Goal: Task Accomplishment & Management: Manage account settings

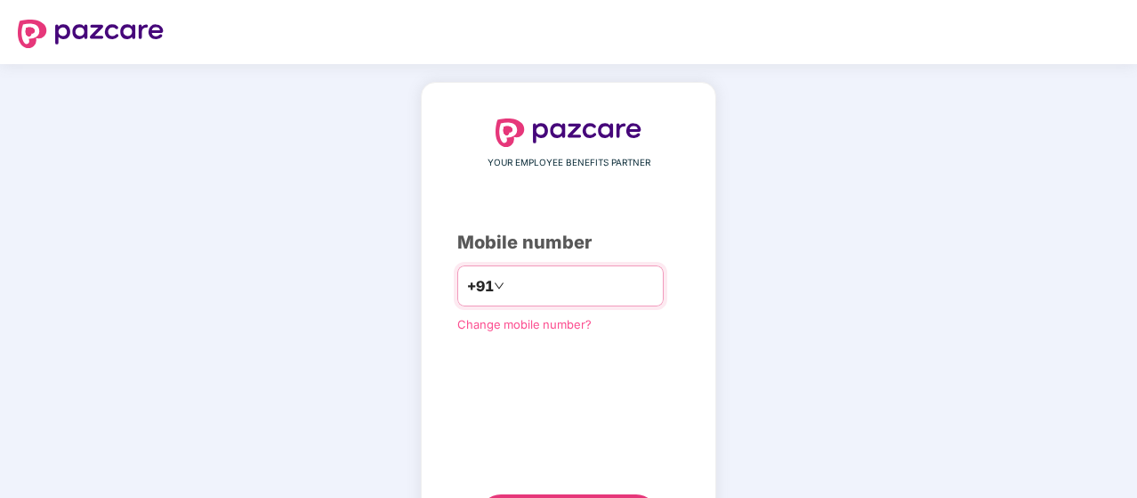
type input "**********"
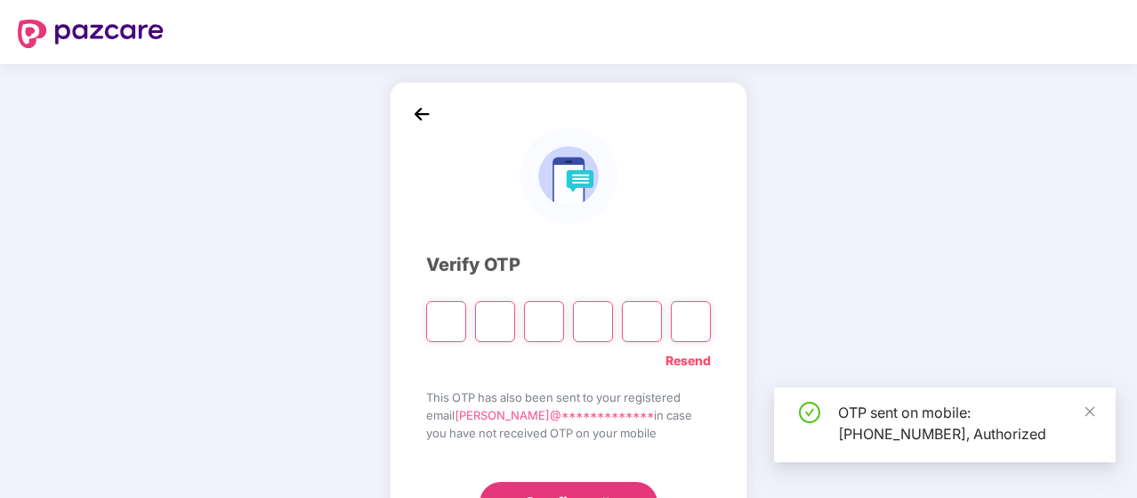
scroll to position [82, 0]
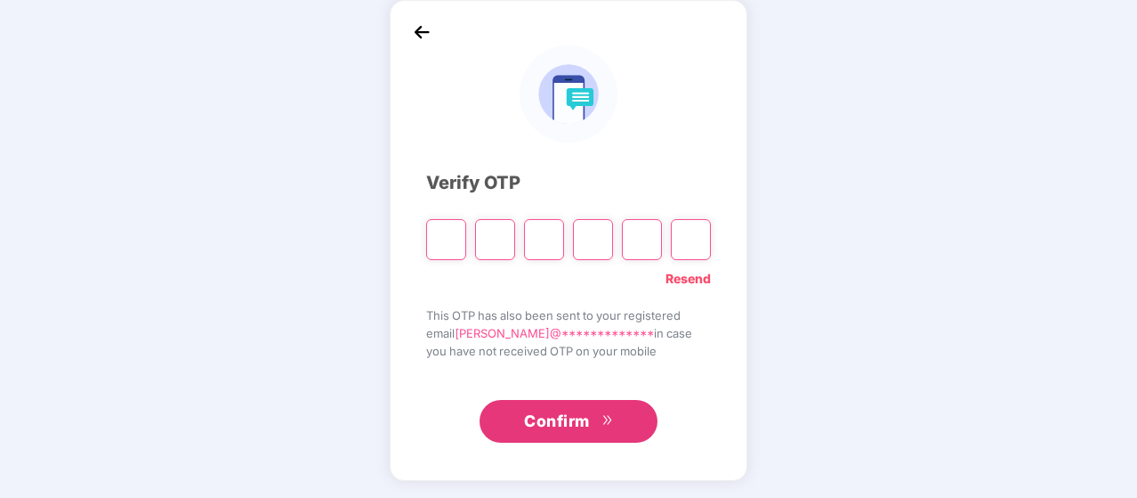
click at [435, 246] on input "Please enter verification code. Digit 1" at bounding box center [446, 239] width 40 height 41
paste input "*"
type input "*"
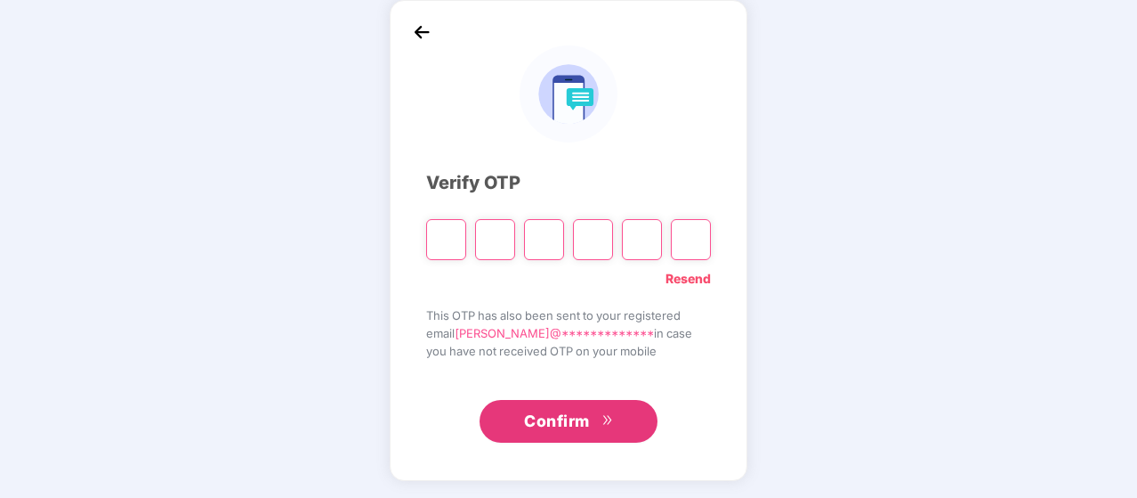
type input "*"
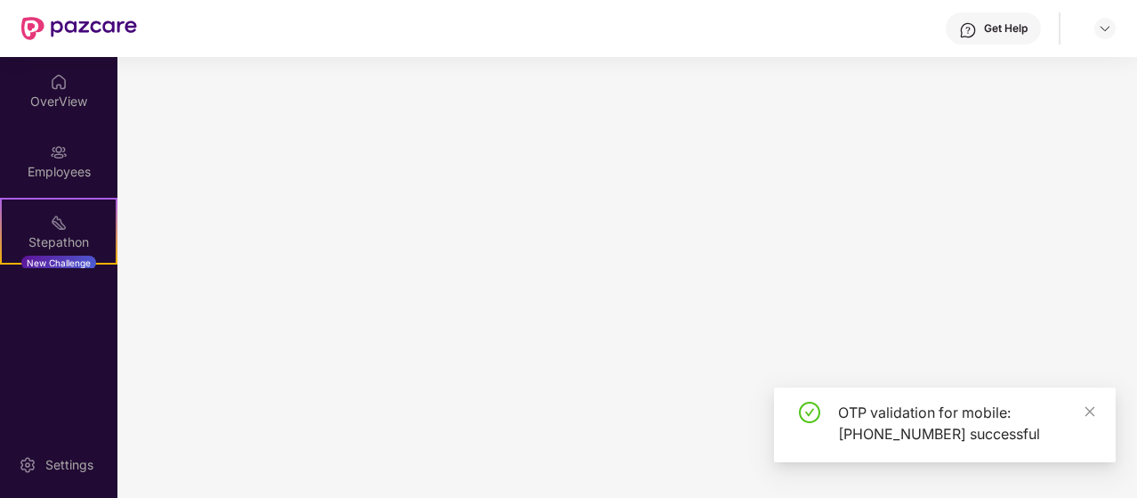
scroll to position [0, 0]
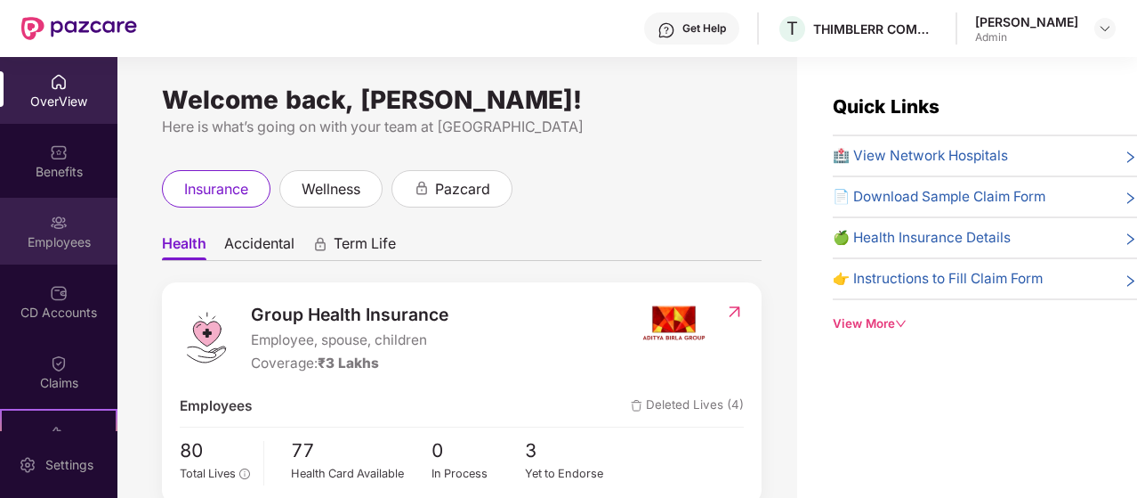
click at [64, 212] on div "Employees" at bounding box center [58, 231] width 117 height 67
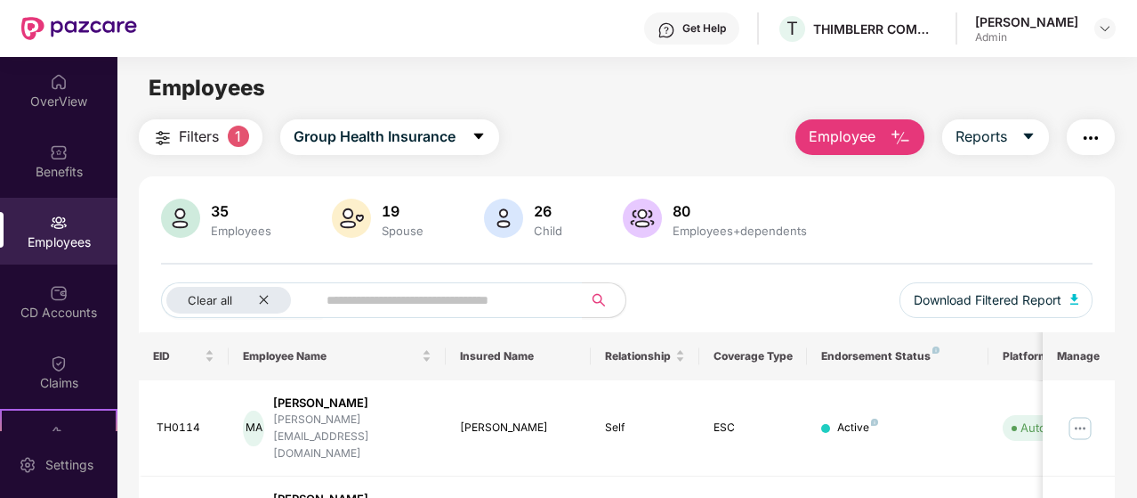
click at [910, 136] on img "button" at bounding box center [900, 137] width 21 height 21
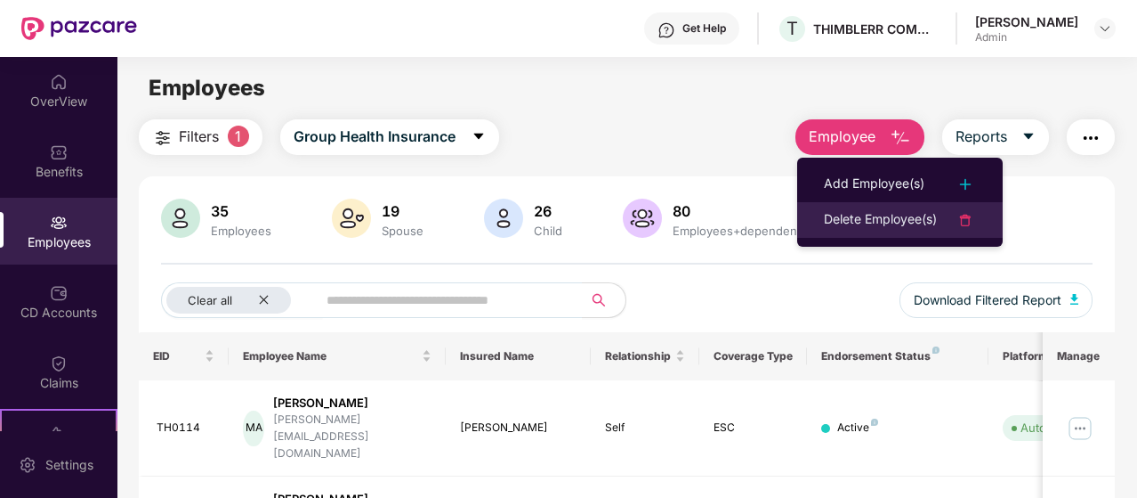
click at [860, 219] on div "Delete Employee(s)" at bounding box center [880, 219] width 113 height 21
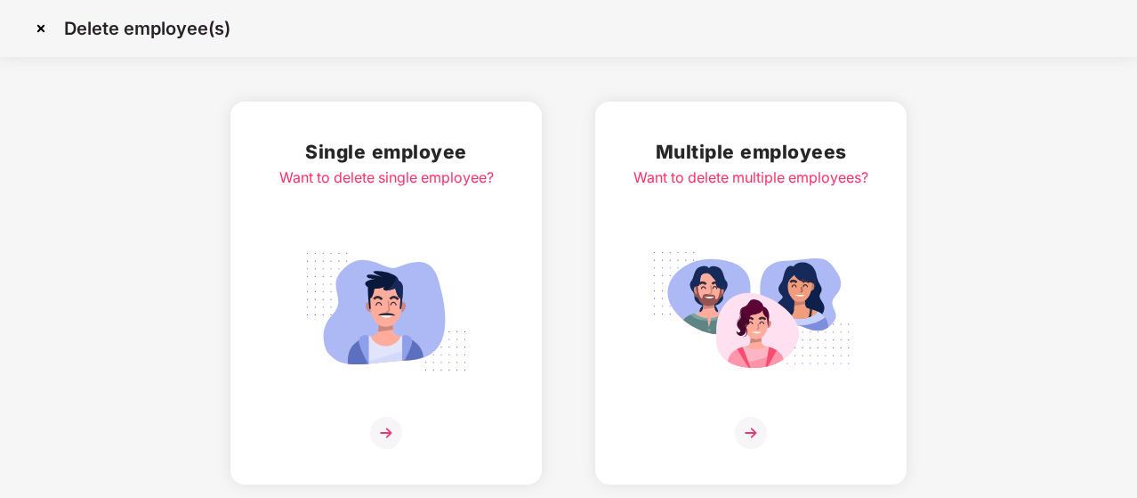
click at [430, 232] on div "Single employee Want to delete single employee?" at bounding box center [386, 293] width 215 height 312
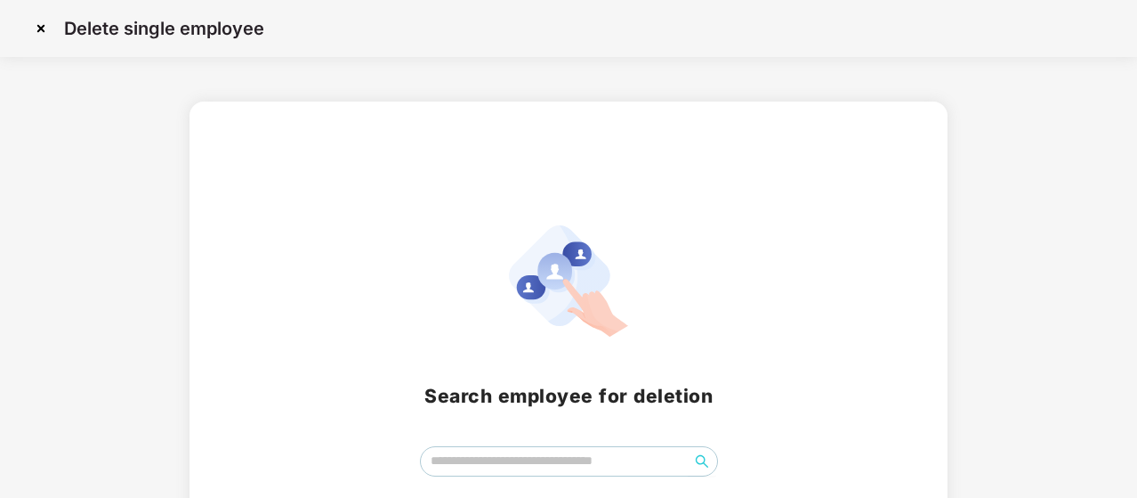
scroll to position [101, 0]
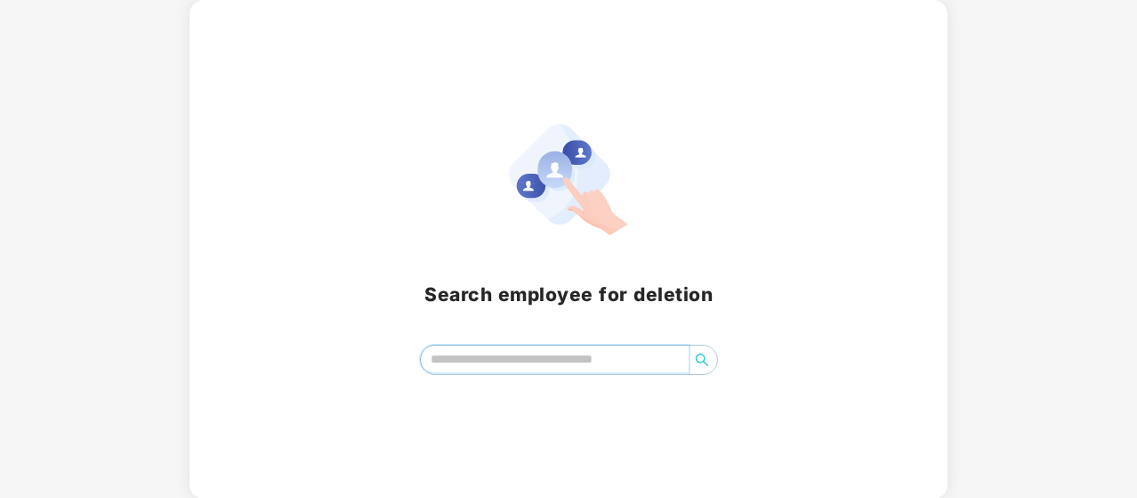
click at [448, 355] on input "search" at bounding box center [555, 358] width 268 height 27
click at [583, 362] on input "*****" at bounding box center [555, 358] width 268 height 27
click at [695, 364] on icon "search" at bounding box center [702, 359] width 14 height 14
type input "*"
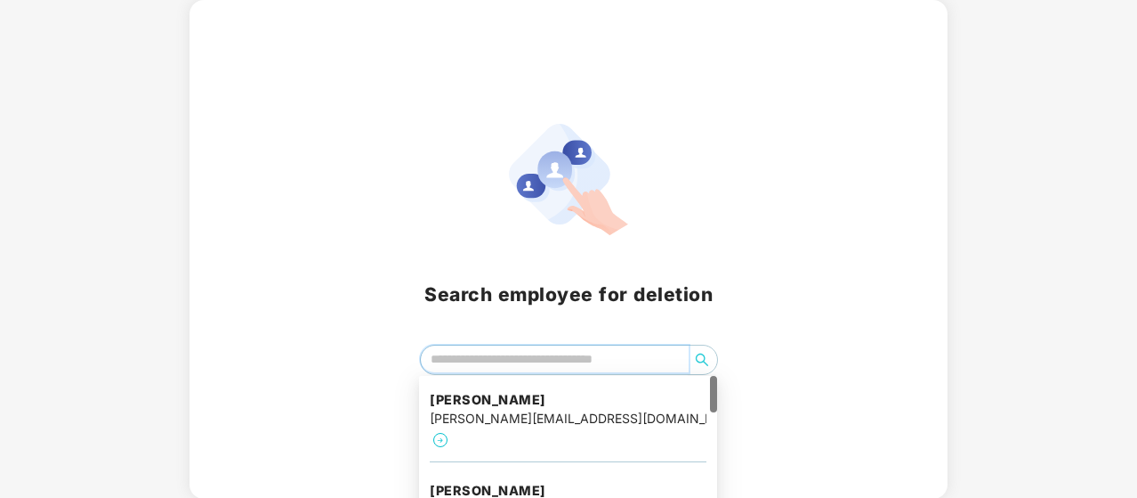
type input "*"
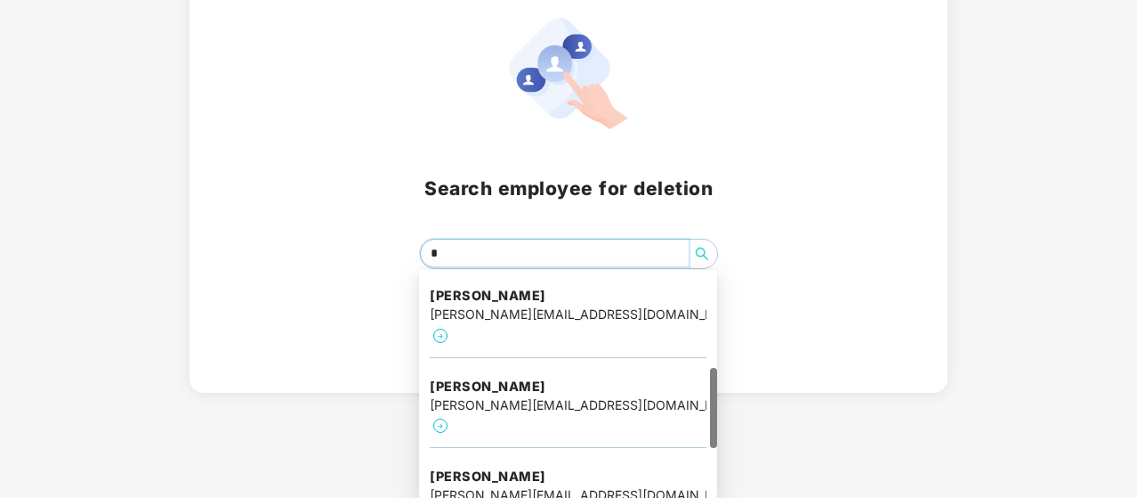
scroll to position [275, 0]
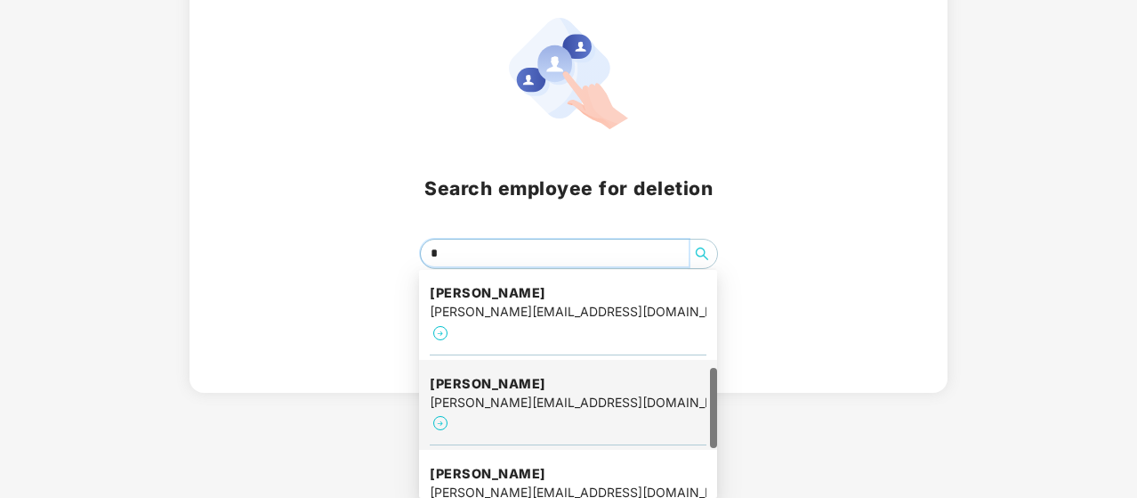
click at [495, 393] on div "[PERSON_NAME][EMAIL_ADDRESS][DOMAIN_NAME]" at bounding box center [568, 403] width 277 height 20
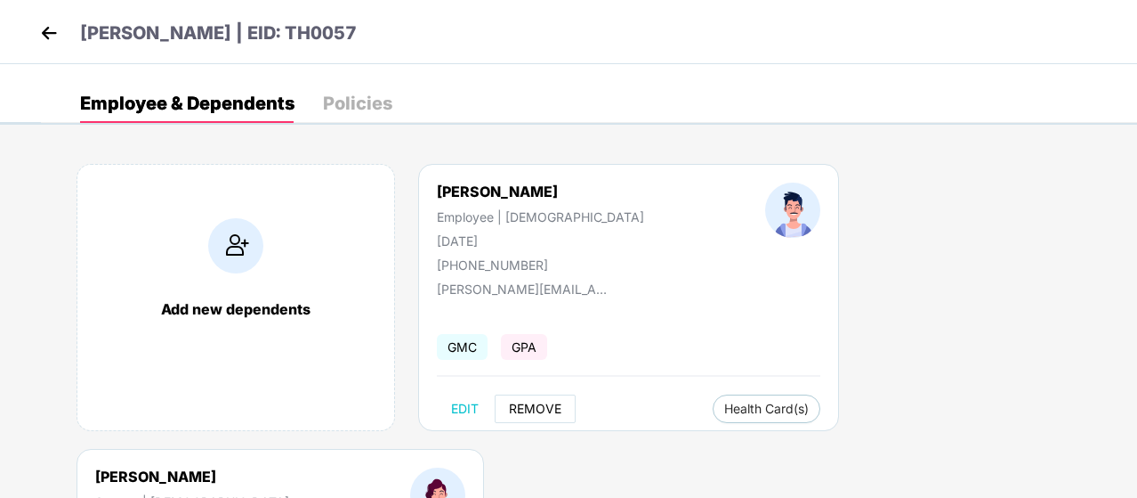
click at [543, 409] on span "REMOVE" at bounding box center [535, 408] width 53 height 14
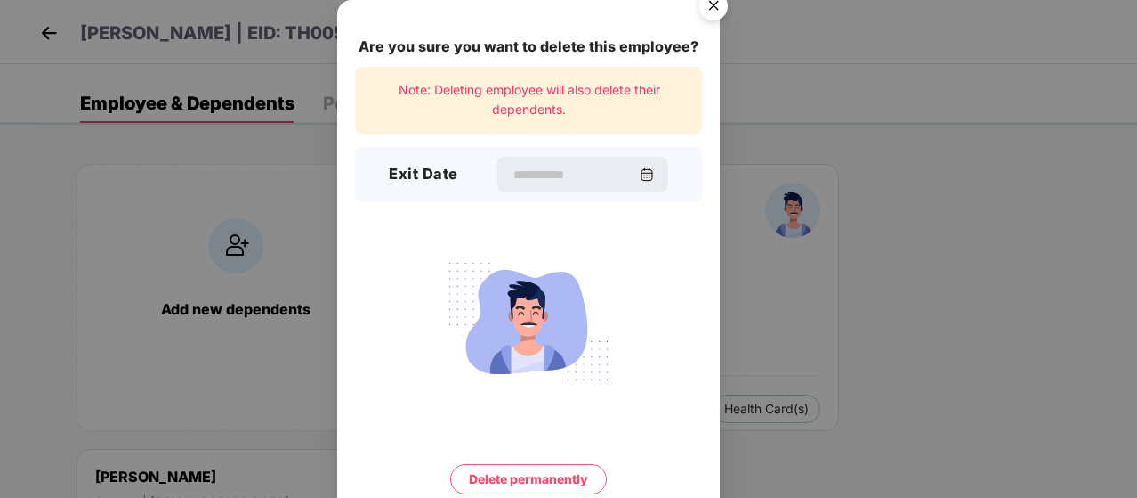
scroll to position [69, 0]
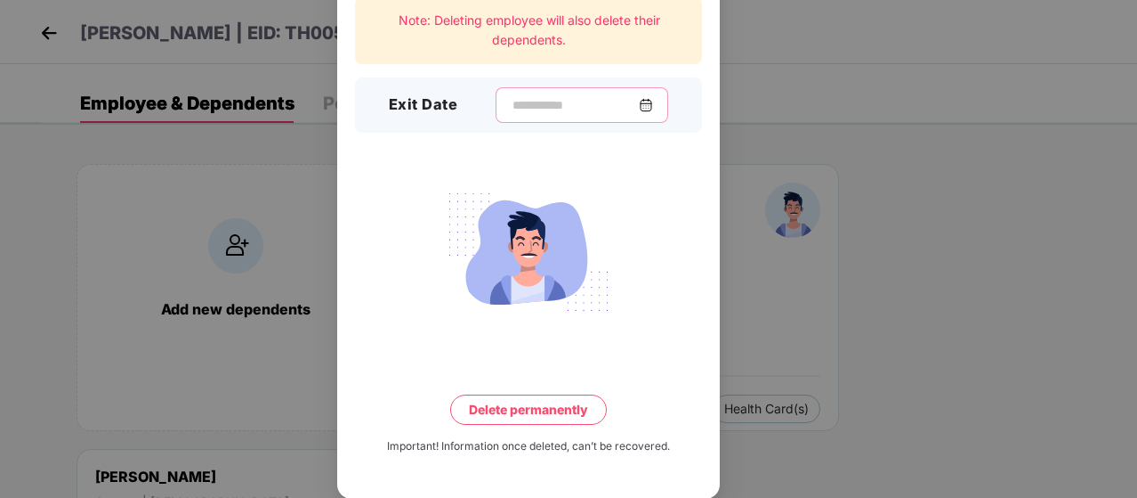
click at [511, 104] on input at bounding box center [575, 105] width 128 height 19
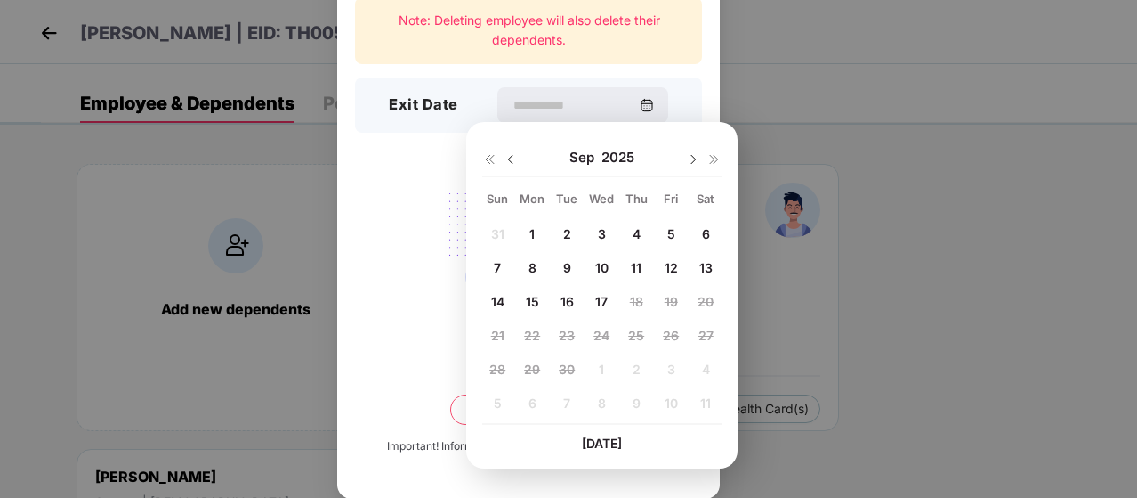
click at [564, 294] on span "16" at bounding box center [567, 301] width 13 height 15
type input "**********"
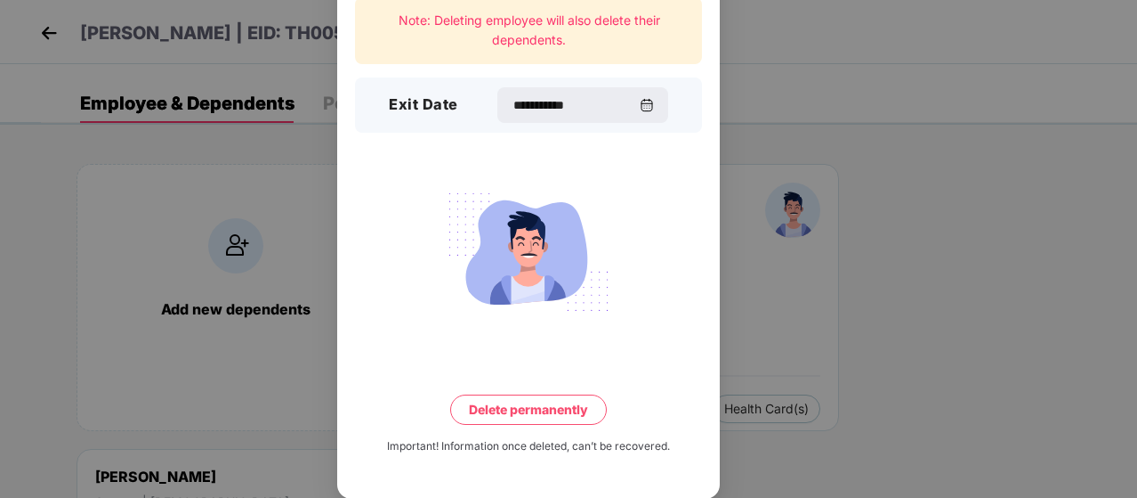
click at [513, 409] on button "Delete permanently" at bounding box center [528, 409] width 157 height 30
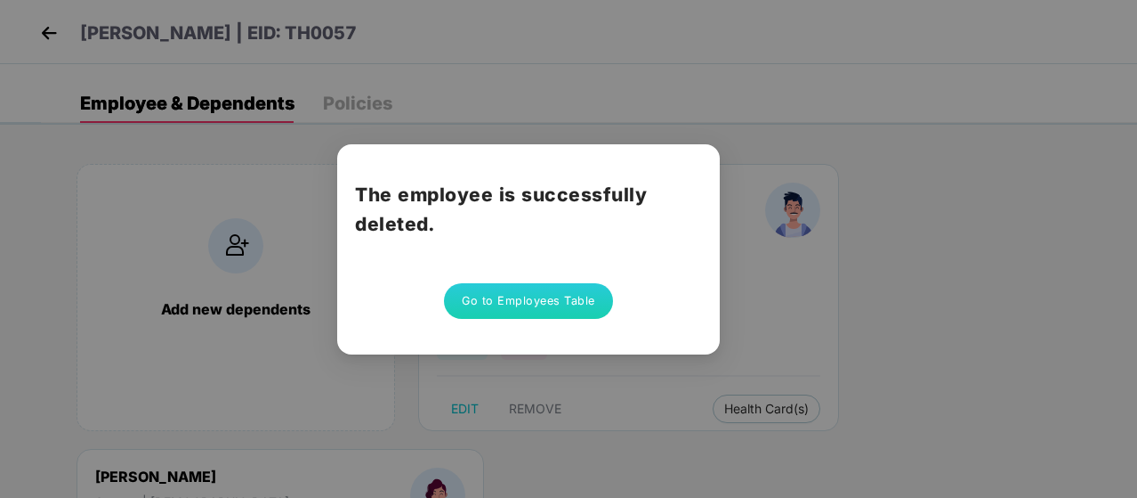
scroll to position [0, 0]
click at [530, 304] on button "Go to Employees Table" at bounding box center [528, 301] width 169 height 36
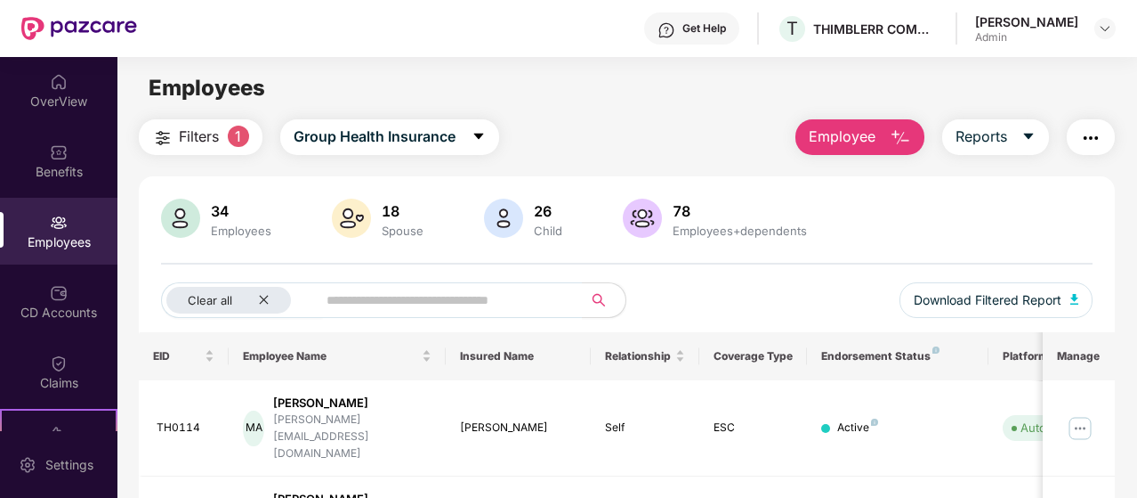
click at [908, 138] on img "button" at bounding box center [900, 137] width 21 height 21
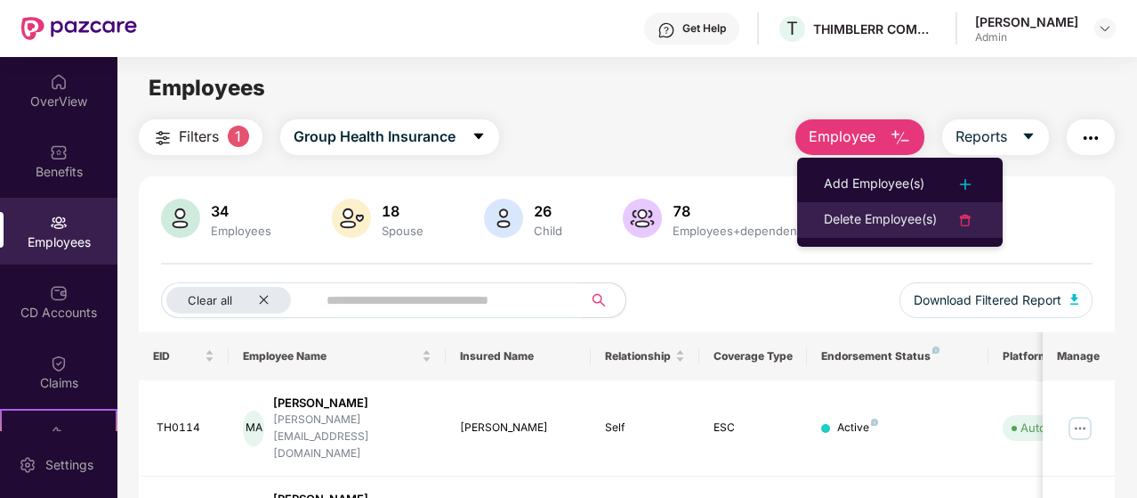
click at [870, 209] on div "Delete Employee(s)" at bounding box center [880, 219] width 113 height 21
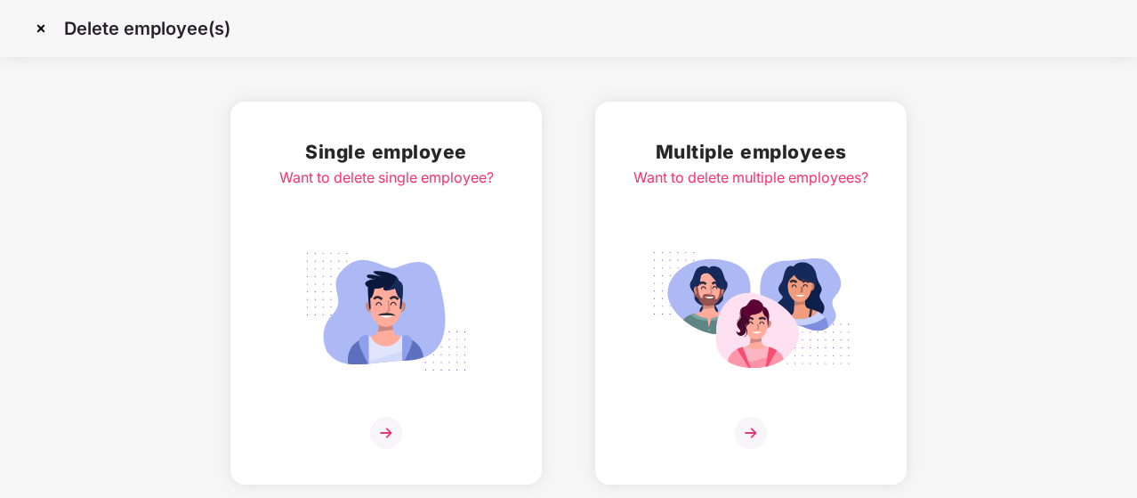
click at [398, 233] on div "Single employee Want to delete single employee?" at bounding box center [386, 293] width 215 height 312
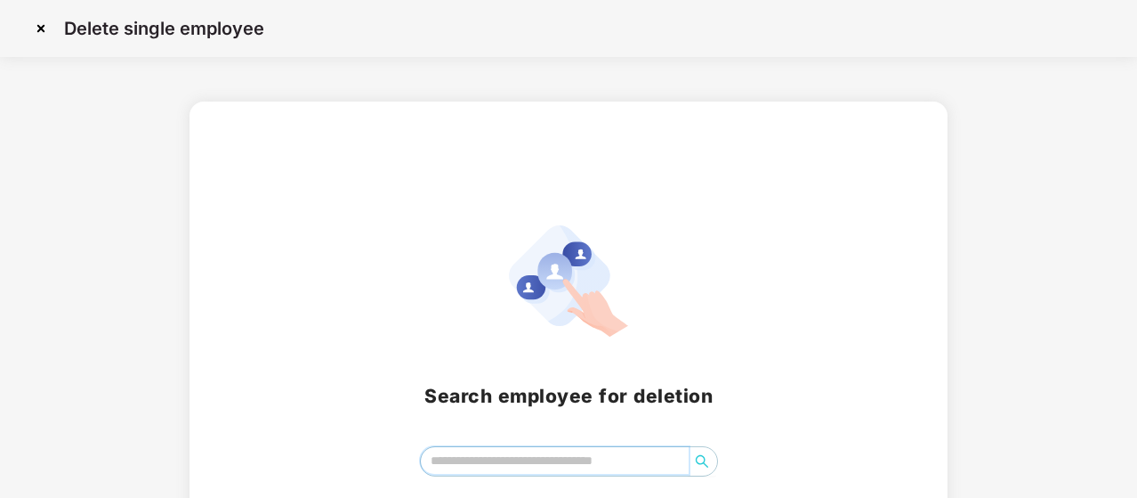
click at [479, 458] on input "search" at bounding box center [555, 460] width 268 height 27
type input "*"
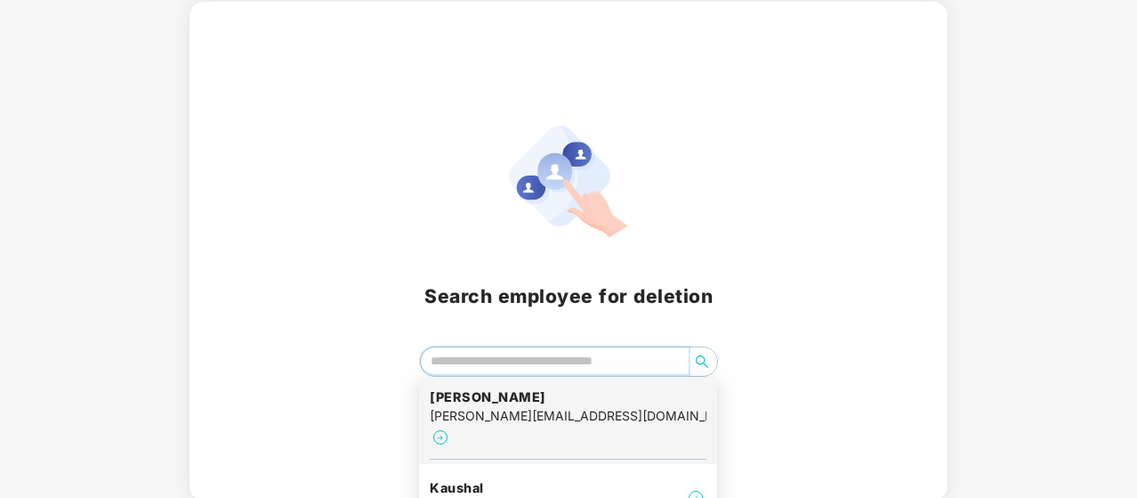
scroll to position [900, 0]
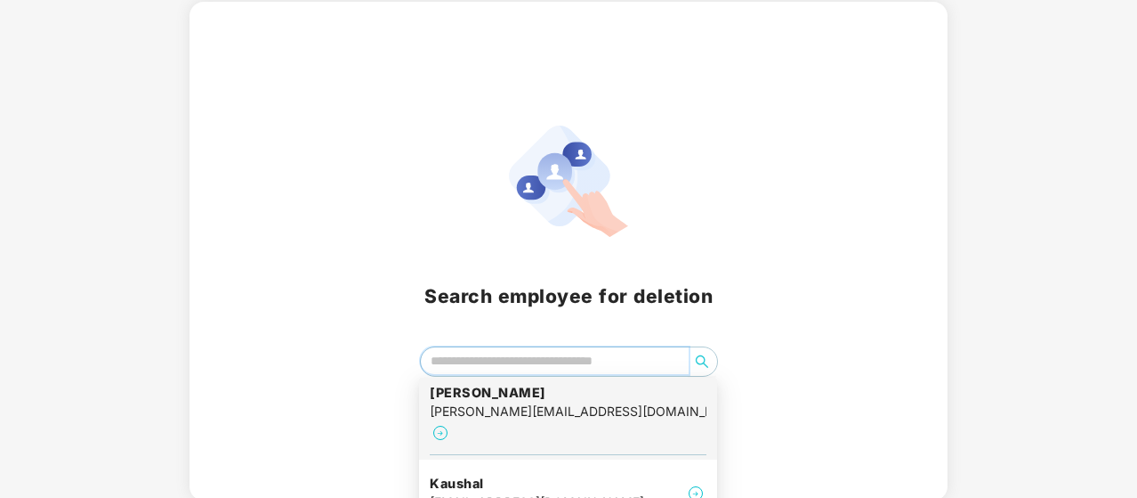
click at [469, 403] on div "[PERSON_NAME][EMAIL_ADDRESS][DOMAIN_NAME]" at bounding box center [568, 411] width 277 height 20
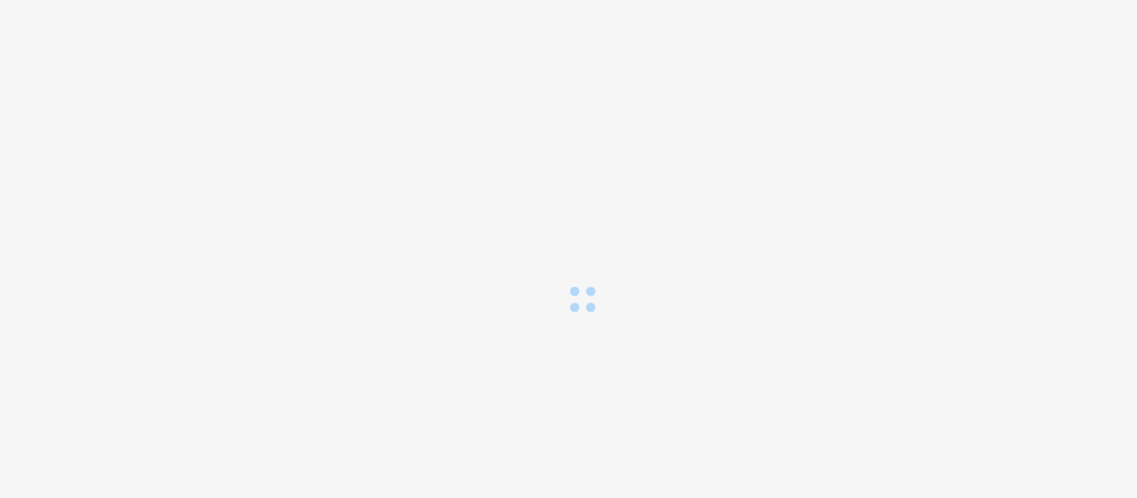
scroll to position [0, 0]
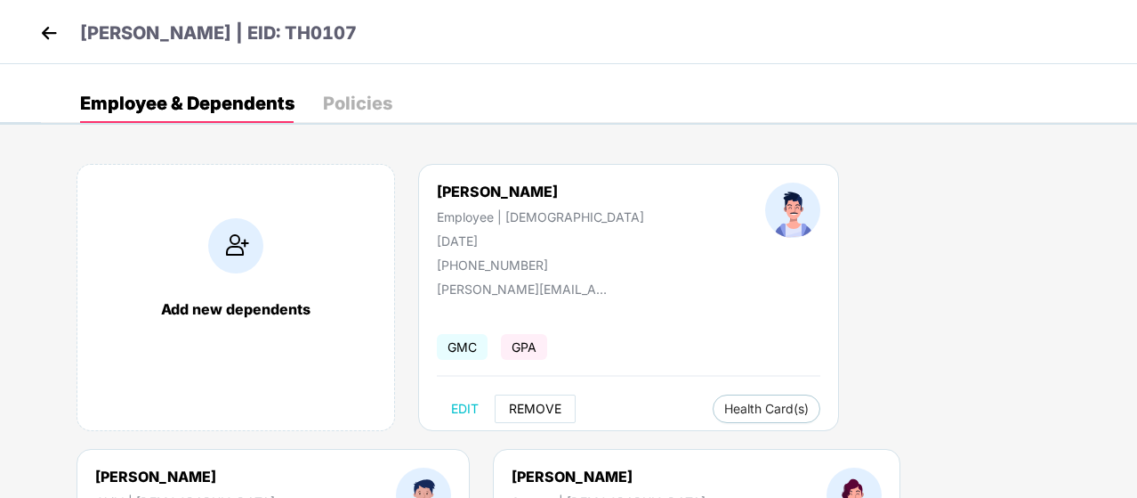
click at [552, 405] on span "REMOVE" at bounding box center [535, 408] width 53 height 14
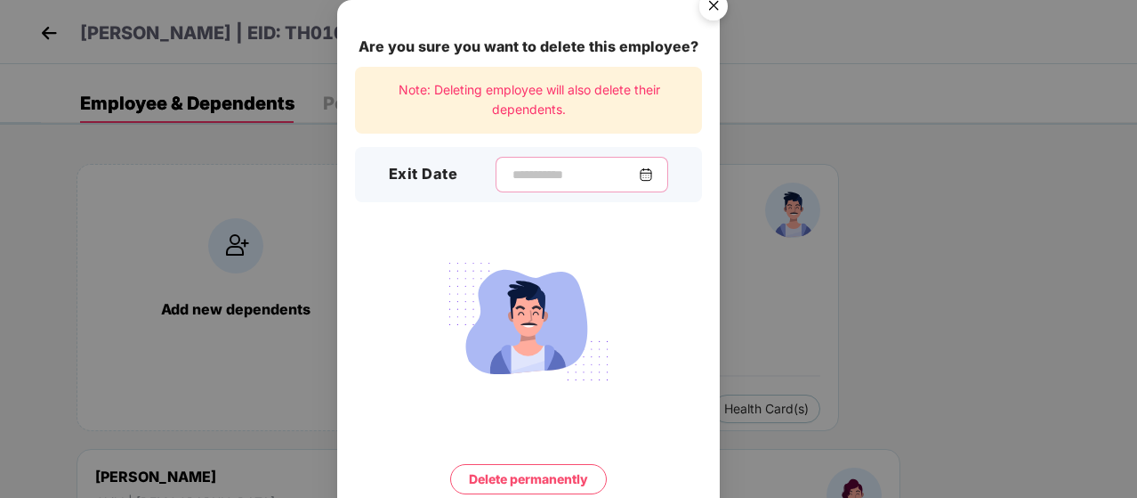
click at [511, 174] on input at bounding box center [575, 175] width 128 height 19
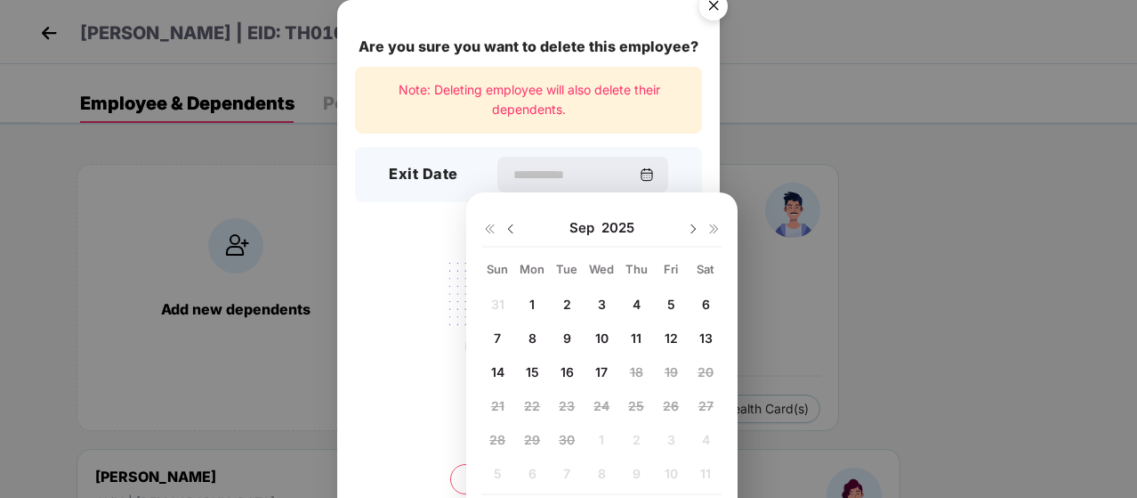
click at [570, 302] on span "2" at bounding box center [567, 303] width 8 height 15
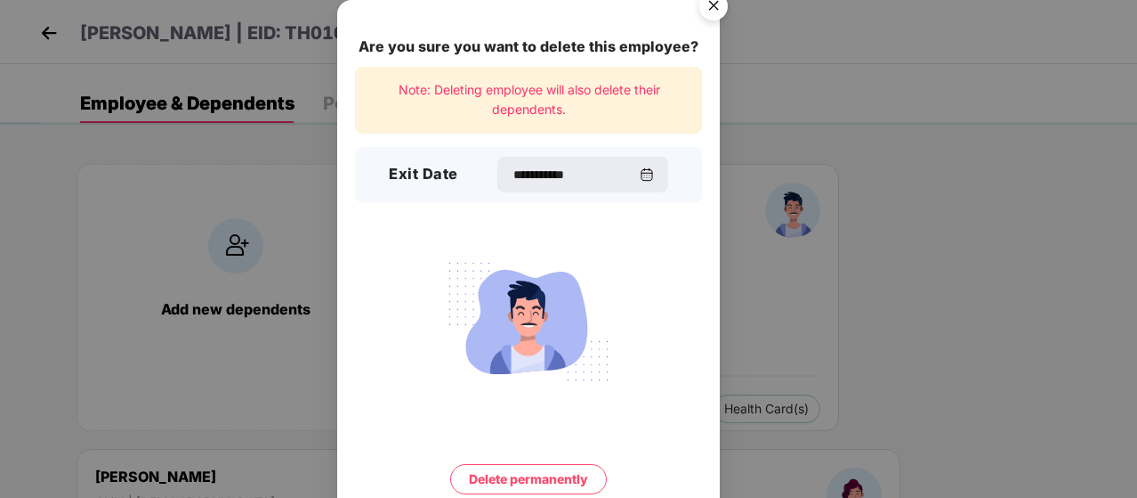
type input "**********"
click at [534, 473] on button "Delete permanently" at bounding box center [528, 479] width 157 height 30
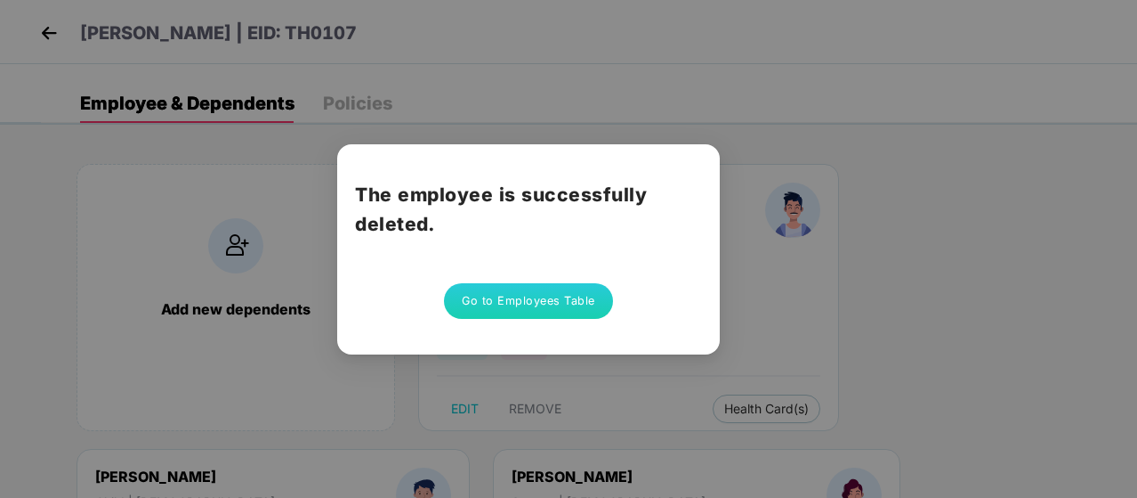
click at [504, 302] on button "Go to Employees Table" at bounding box center [528, 301] width 169 height 36
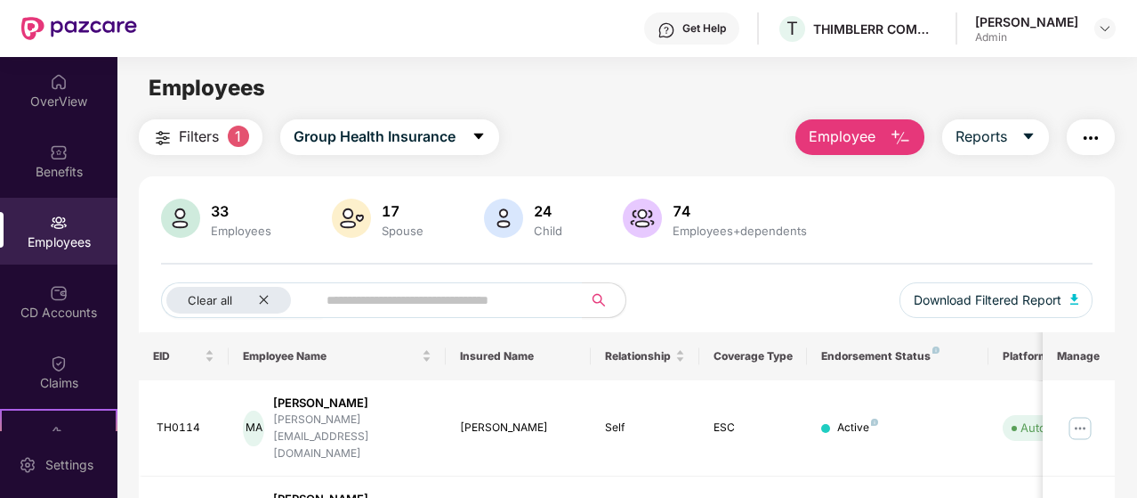
click at [909, 136] on img "button" at bounding box center [900, 137] width 21 height 21
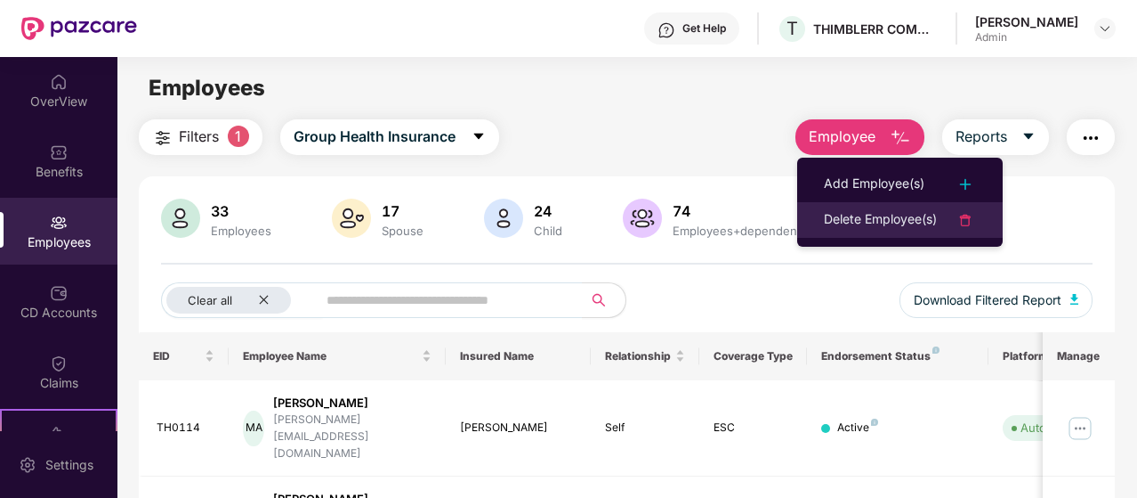
click at [852, 216] on div "Delete Employee(s)" at bounding box center [880, 219] width 113 height 21
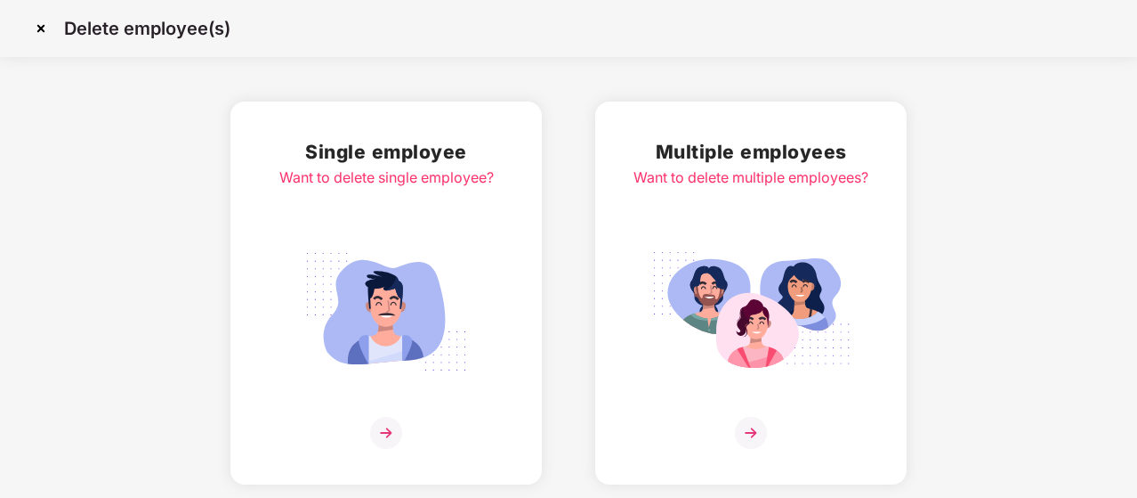
click at [413, 313] on img at bounding box center [386, 311] width 199 height 139
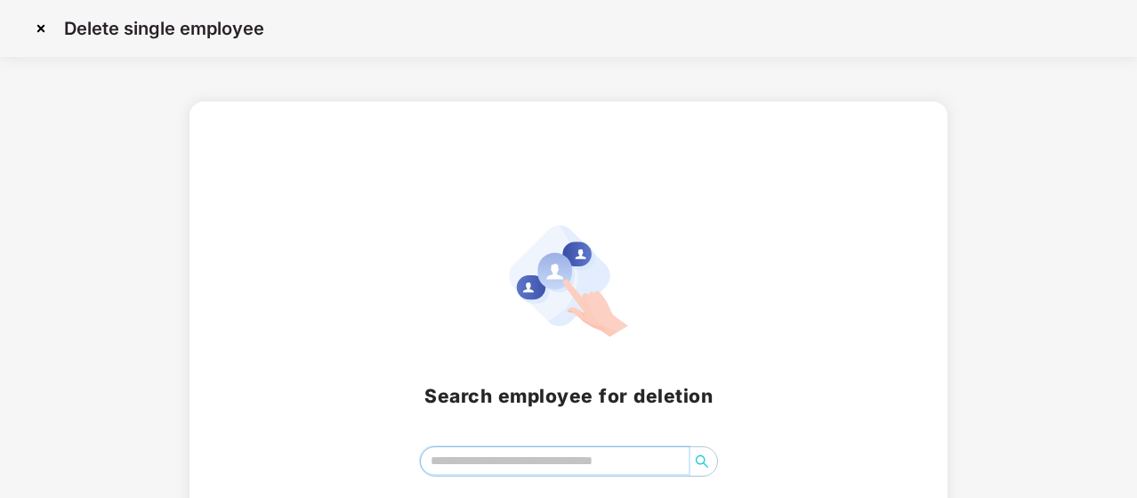
click at [497, 457] on input "search" at bounding box center [555, 460] width 268 height 27
type input "*"
click at [35, 26] on img at bounding box center [41, 28] width 28 height 28
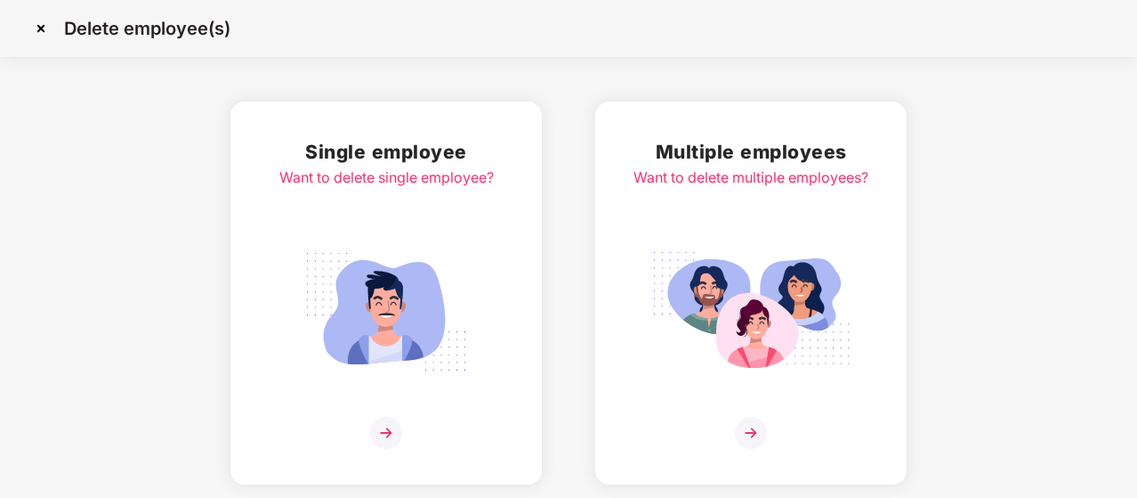
click at [44, 27] on img at bounding box center [41, 28] width 28 height 28
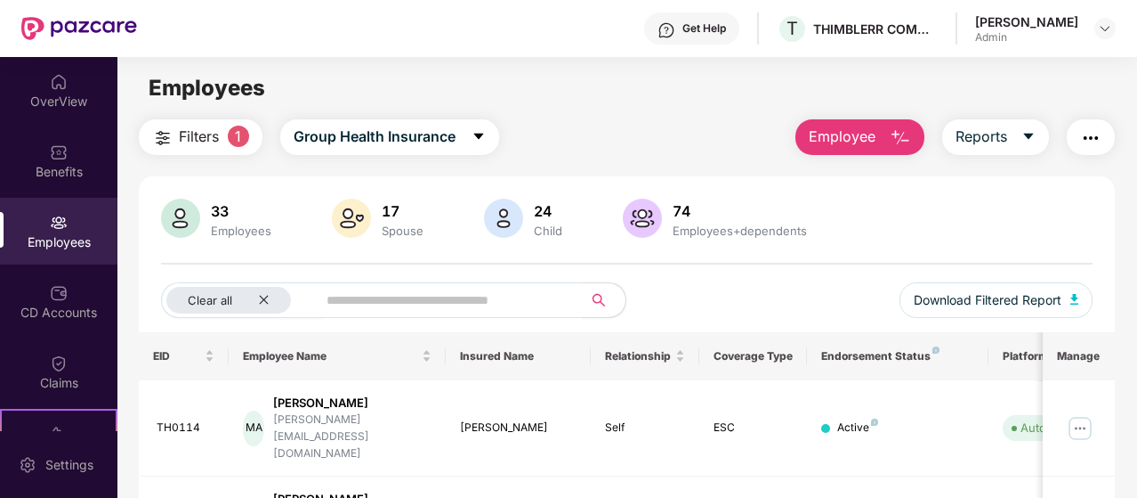
click at [192, 223] on img at bounding box center [180, 217] width 39 height 39
